Goal: Information Seeking & Learning: Learn about a topic

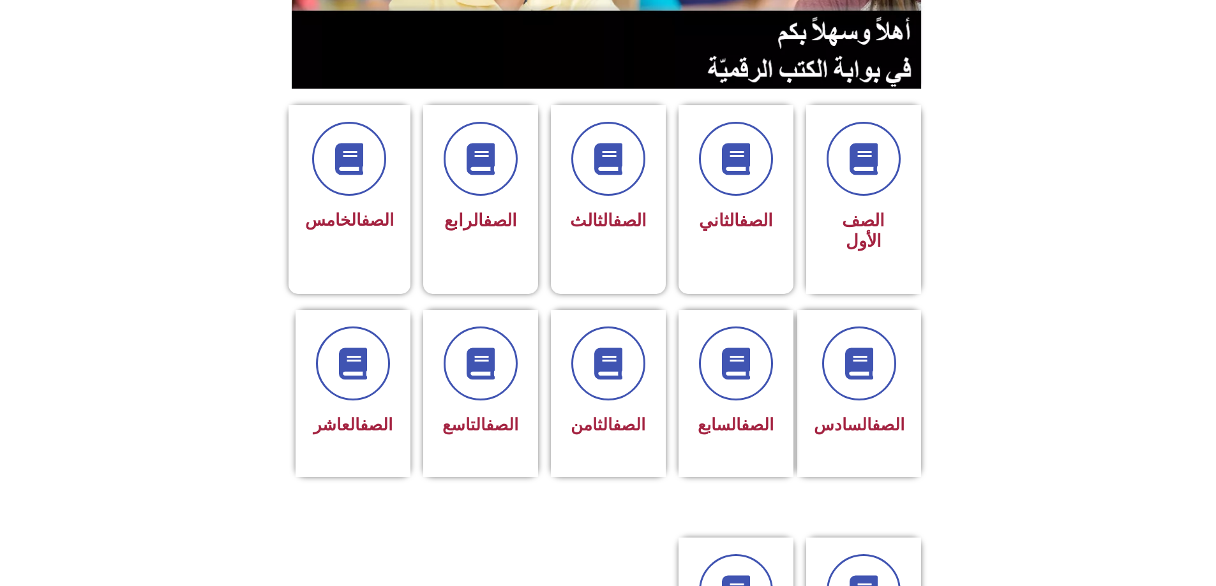
scroll to position [255, 0]
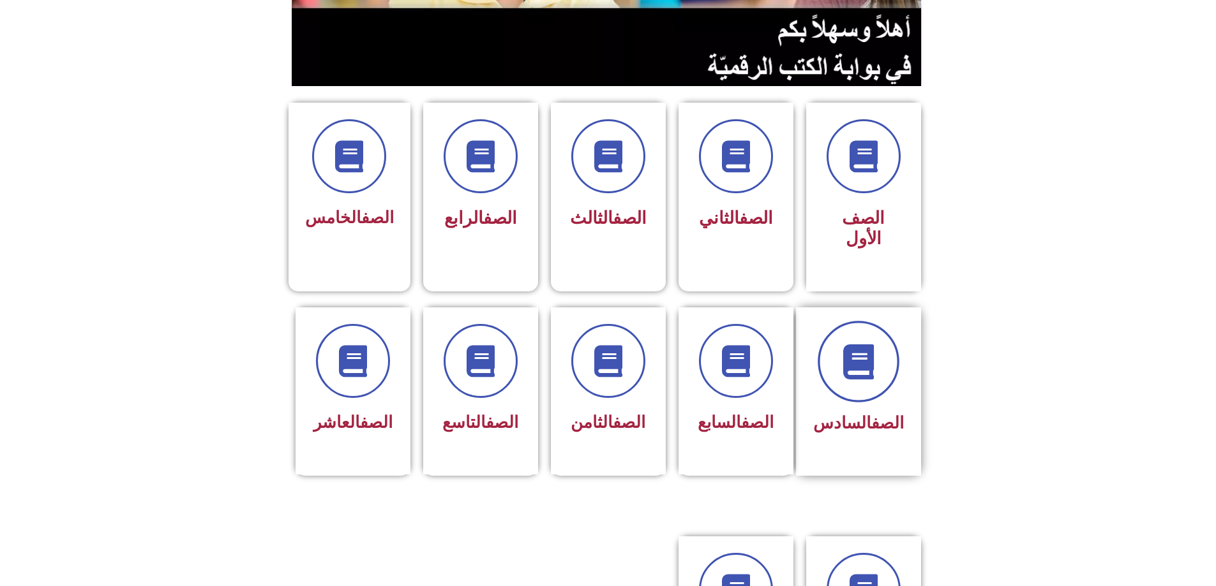
click at [839, 321] on span at bounding box center [858, 362] width 82 height 82
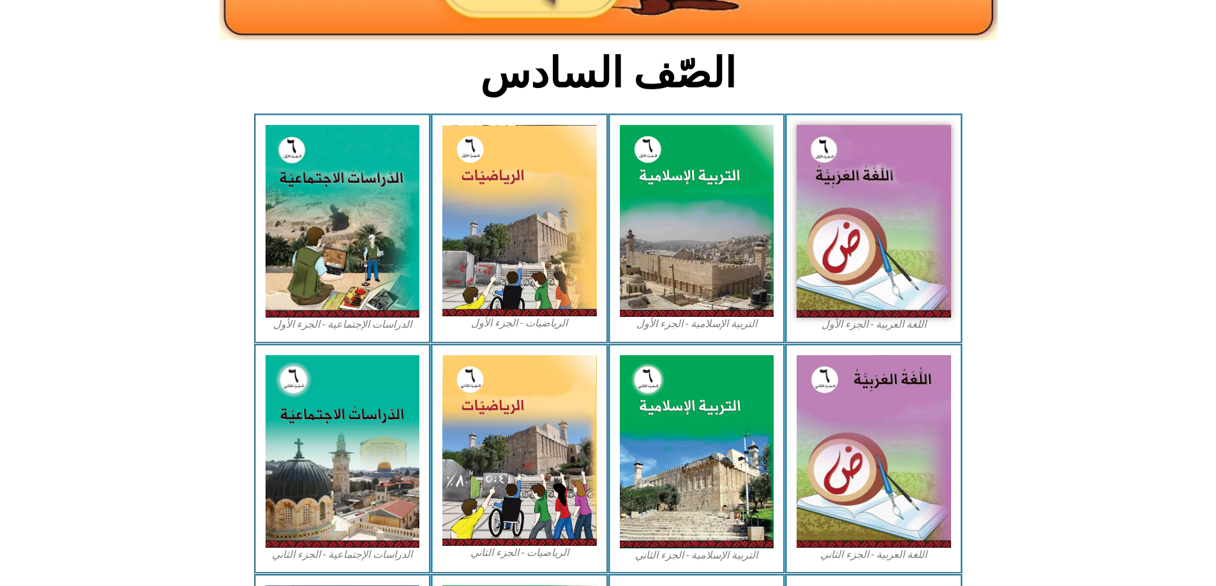
scroll to position [319, 0]
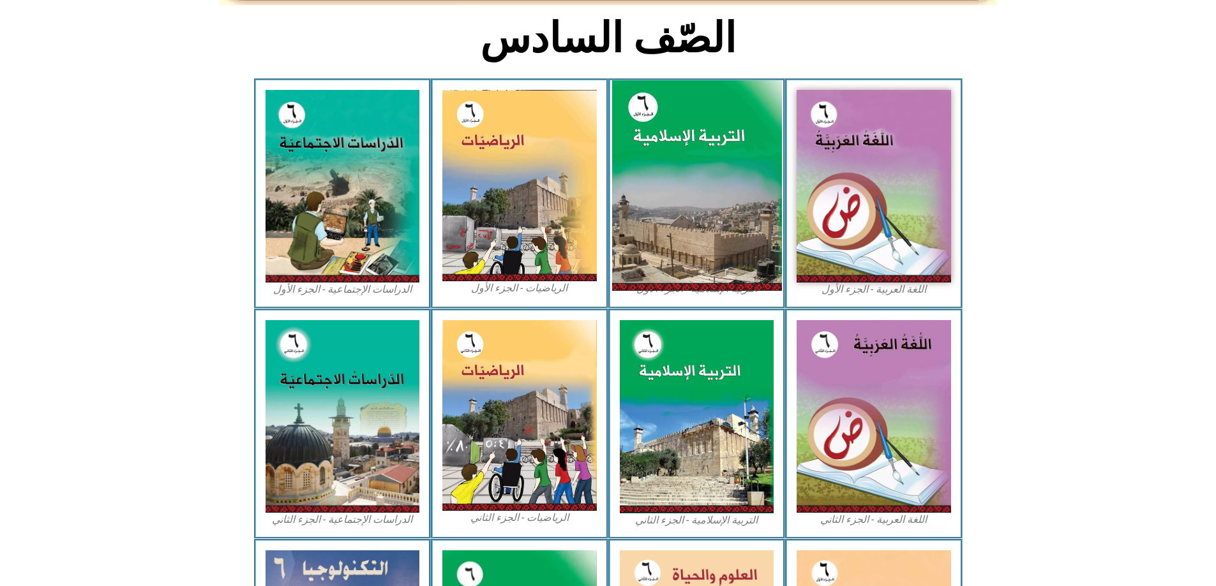
click at [698, 194] on img at bounding box center [696, 185] width 170 height 211
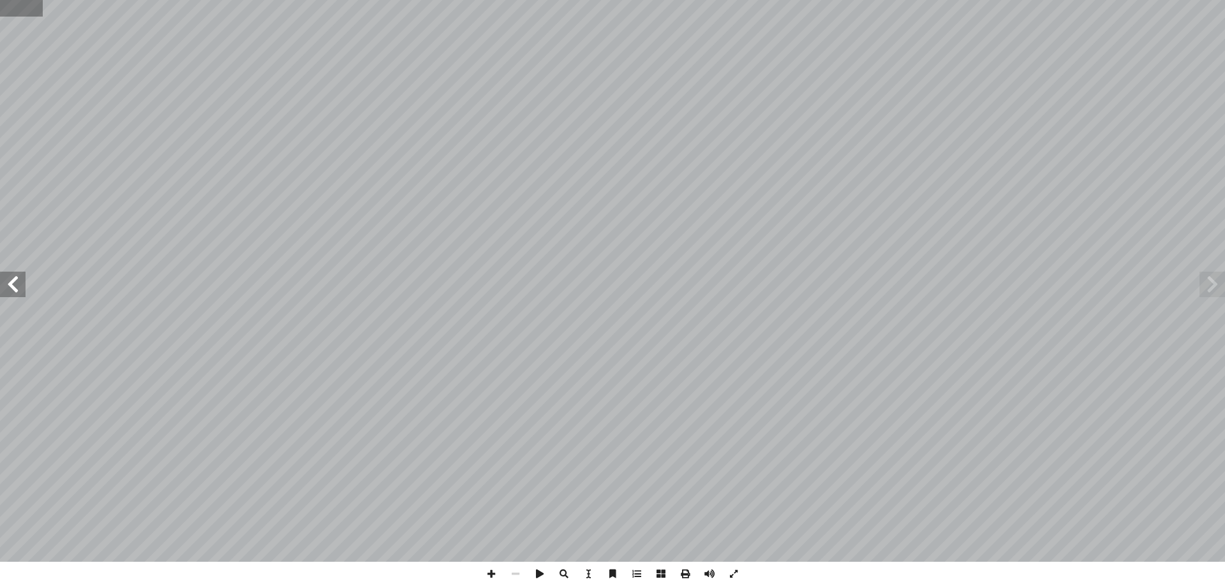
click at [22, 7] on input "text" at bounding box center [21, 8] width 43 height 17
type input "*"
type input "**"
click at [1207, 280] on span at bounding box center [1213, 285] width 26 height 26
click at [11, 283] on span at bounding box center [13, 285] width 26 height 26
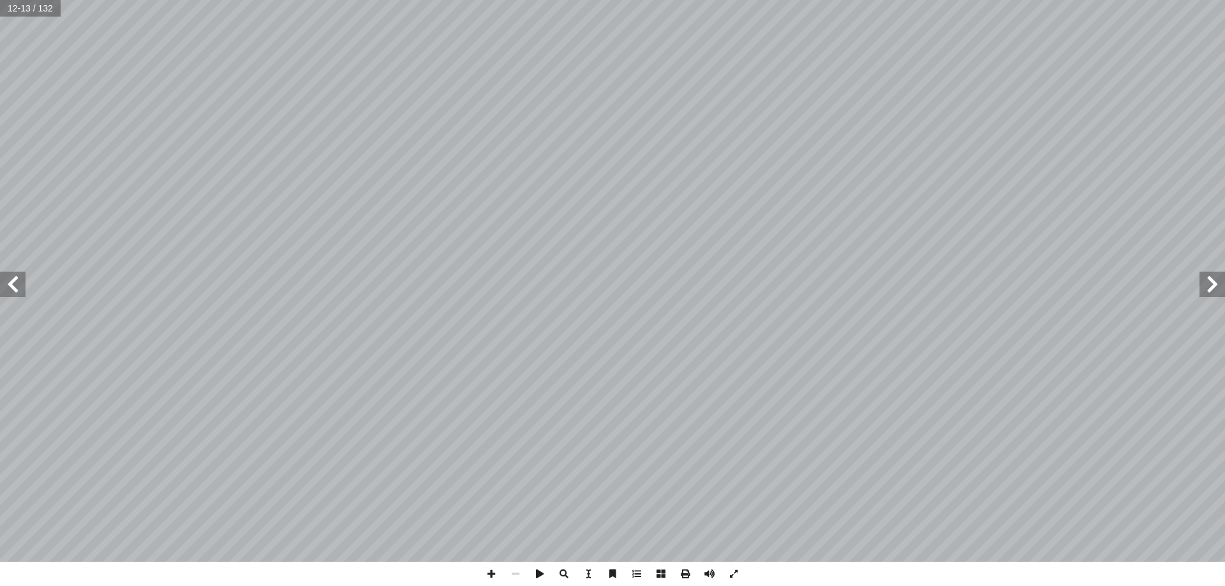
click at [11, 283] on span at bounding box center [13, 285] width 26 height 26
click at [11, 284] on span at bounding box center [13, 285] width 26 height 26
click at [484, 575] on span at bounding box center [491, 574] width 24 height 24
